Goal: Task Accomplishment & Management: Manage account settings

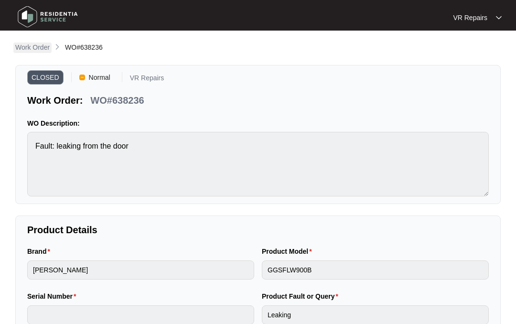
click at [40, 48] on p "Work Order" at bounding box center [32, 48] width 34 height 10
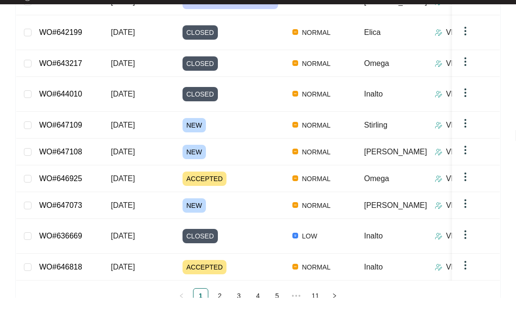
scroll to position [195, 0]
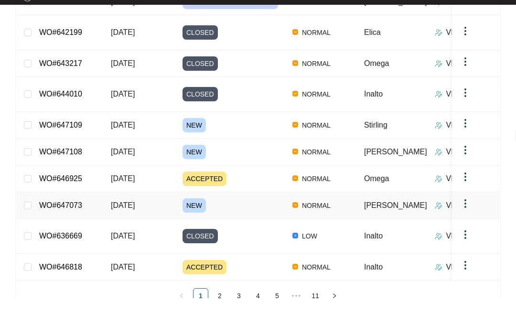
click at [82, 227] on link "WO#647073" at bounding box center [60, 231] width 43 height 8
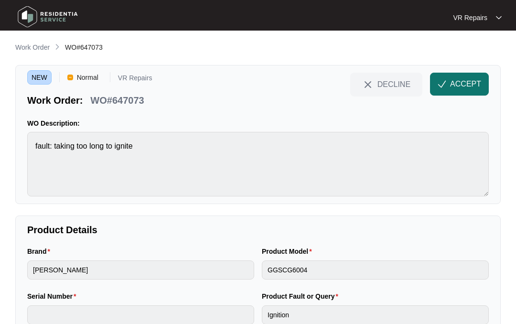
click at [453, 78] on span "ACCEPT" at bounding box center [465, 83] width 31 height 11
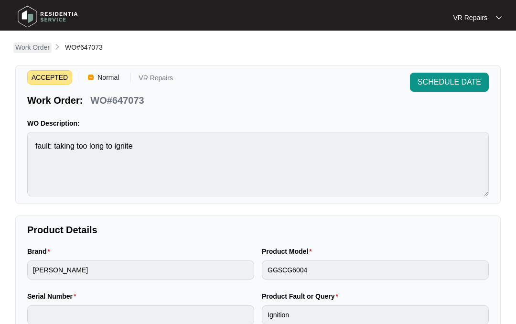
click at [33, 48] on p "Work Order" at bounding box center [32, 48] width 34 height 10
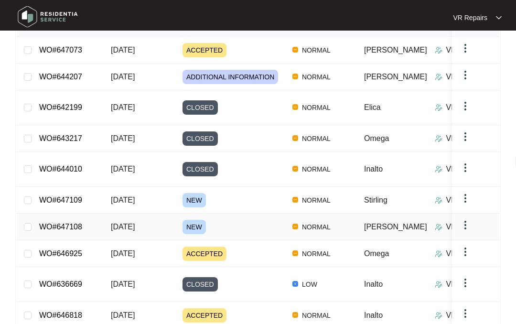
click at [75, 223] on link "WO#647108" at bounding box center [60, 227] width 43 height 8
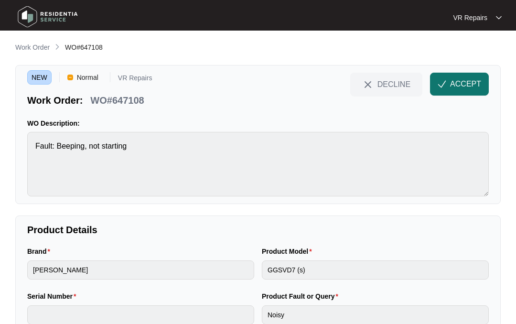
click at [452, 79] on span "ACCEPT" at bounding box center [465, 83] width 31 height 11
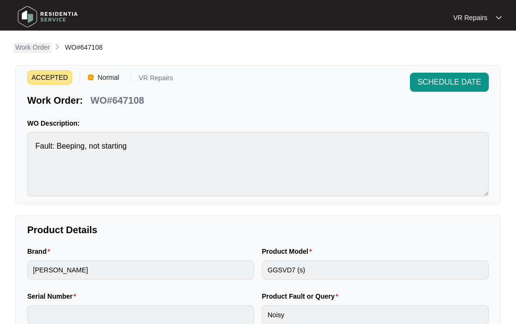
click at [39, 47] on p "Work Order" at bounding box center [32, 48] width 34 height 10
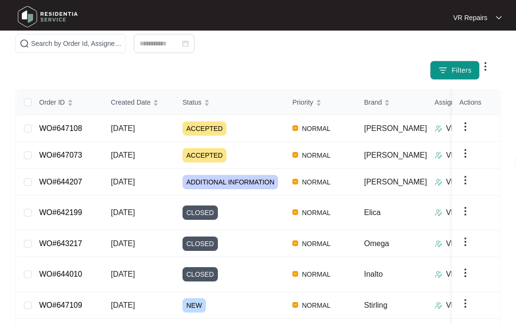
scroll to position [146, 0]
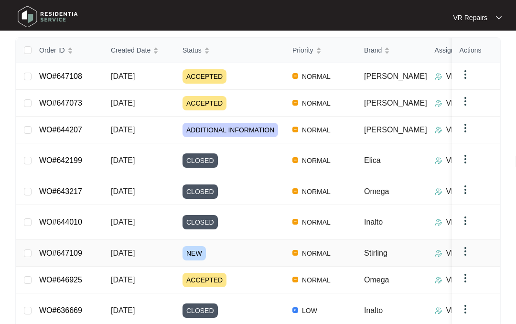
click at [71, 249] on link "WO#647109" at bounding box center [60, 253] width 43 height 8
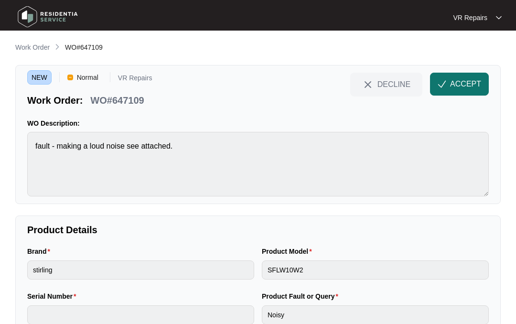
click at [452, 83] on span "ACCEPT" at bounding box center [465, 83] width 31 height 11
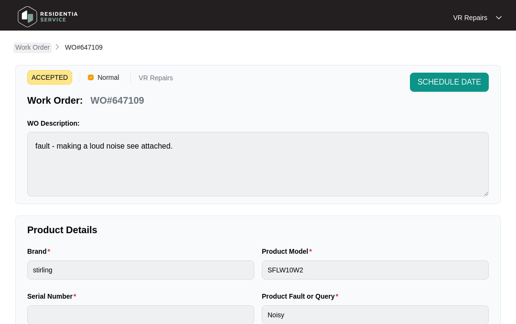
click at [41, 49] on p "Work Order" at bounding box center [32, 48] width 34 height 10
